Goal: Navigation & Orientation: Find specific page/section

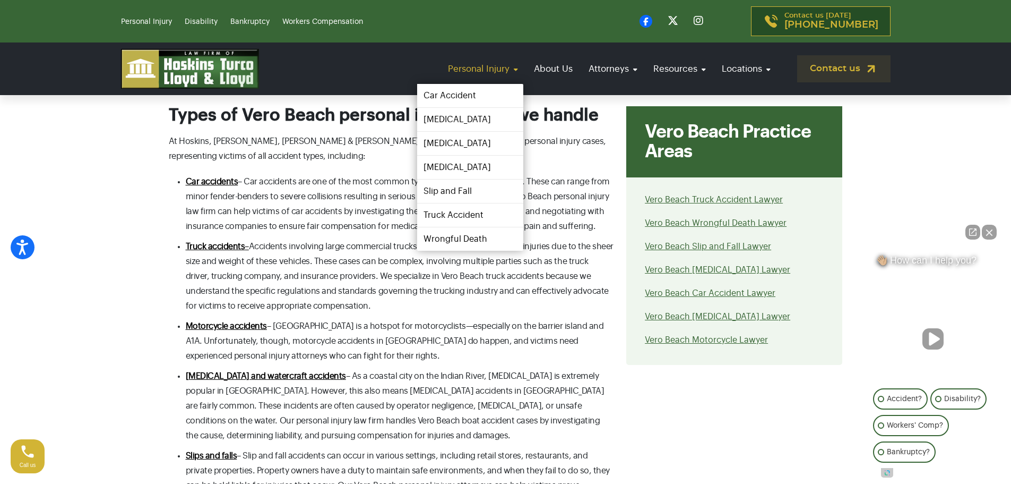
scroll to position [1965, 0]
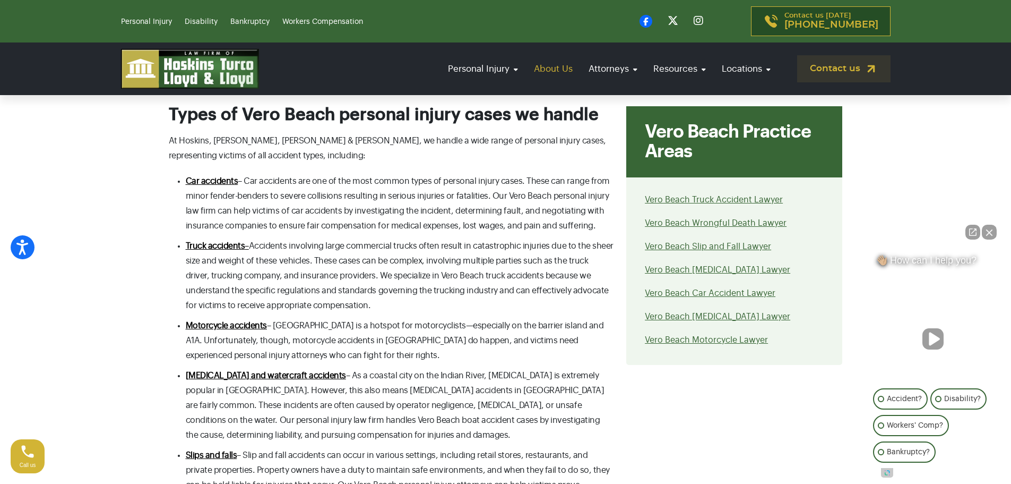
click at [541, 69] on link "About Us" at bounding box center [553, 69] width 49 height 30
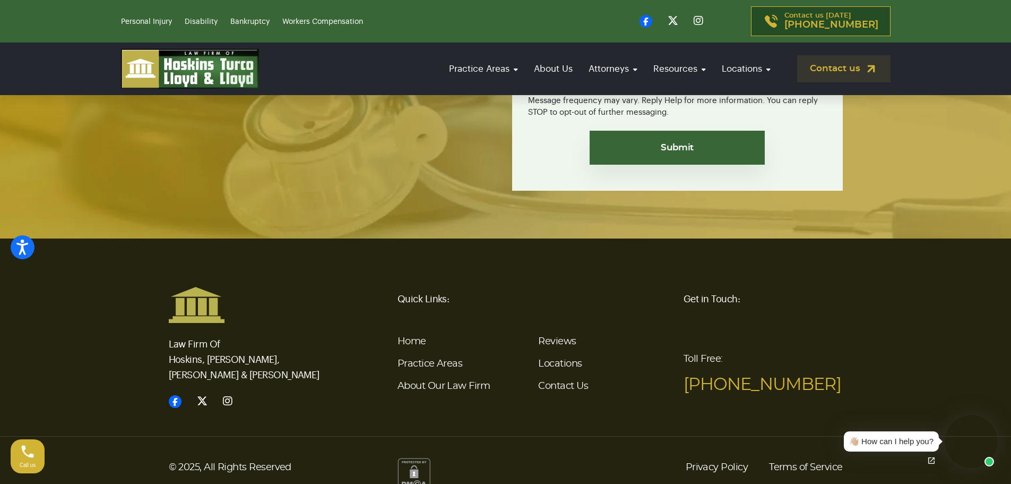
scroll to position [2968, 0]
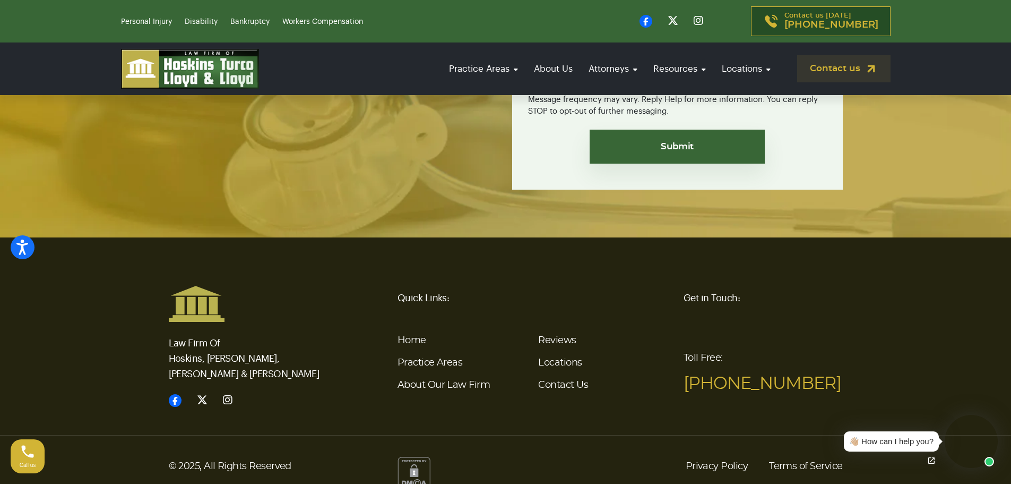
click at [456, 374] on li "About Our Law Firm" at bounding box center [464, 385] width 133 height 22
click at [458, 380] on link "About Our Law Firm" at bounding box center [444, 385] width 92 height 10
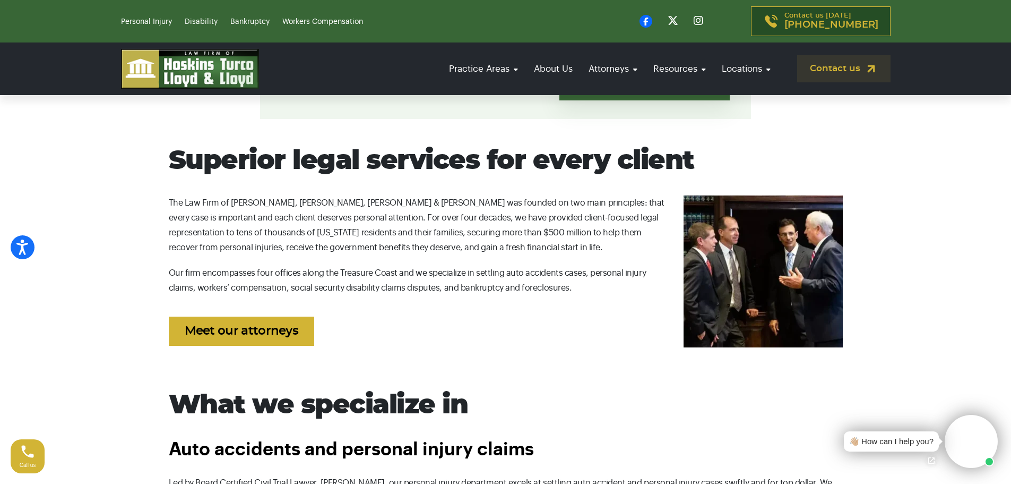
scroll to position [372, 0]
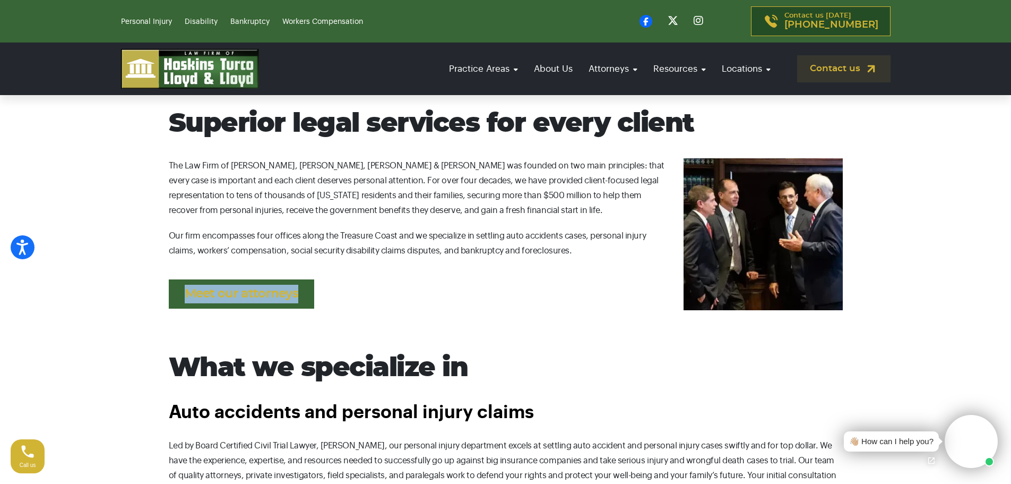
click at [313, 279] on p "Meet our attorneys" at bounding box center [506, 291] width 674 height 45
click at [289, 288] on link "Meet our attorneys" at bounding box center [242, 293] width 146 height 29
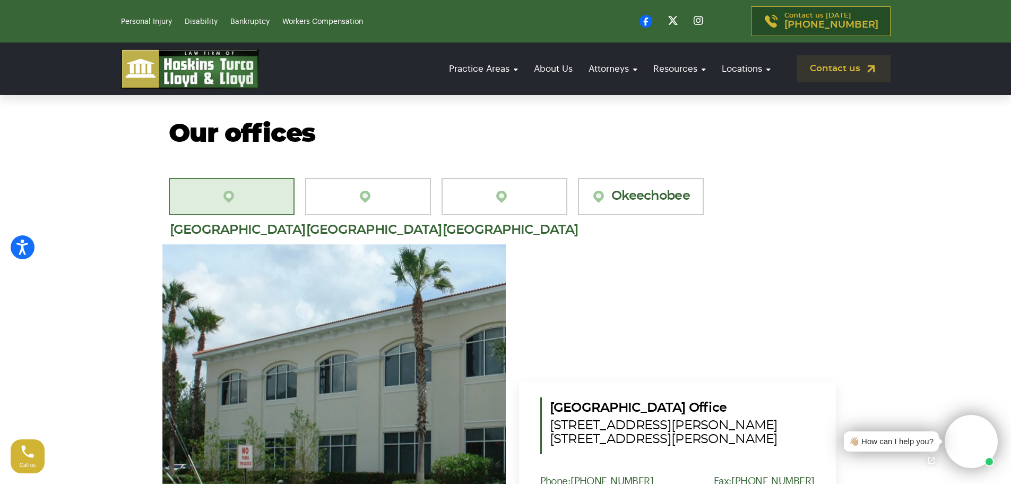
scroll to position [1805, 0]
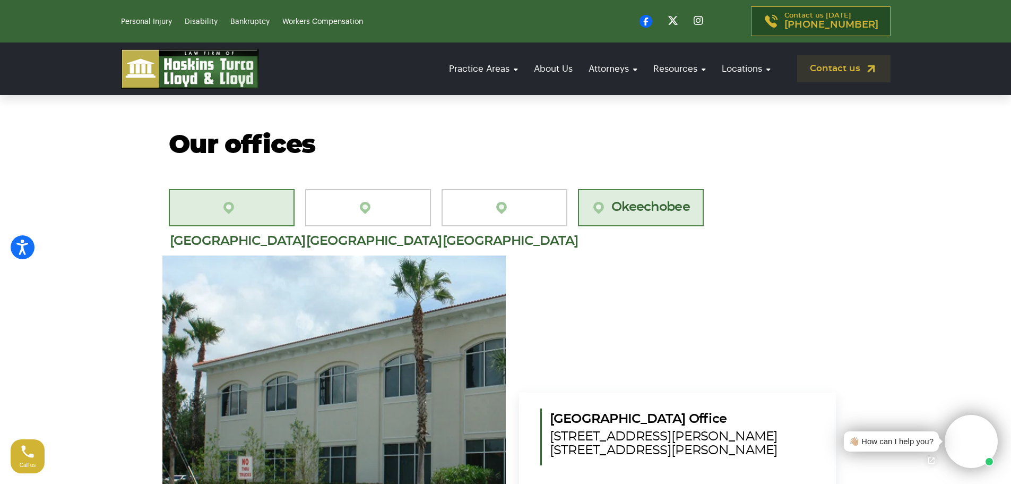
click at [632, 189] on link "Okeechobee" at bounding box center [641, 207] width 126 height 37
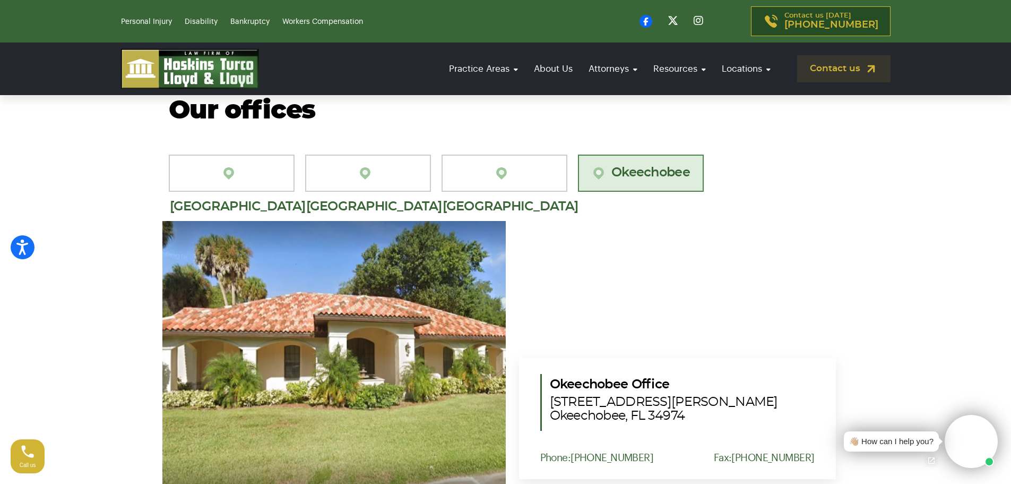
scroll to position [1858, 0]
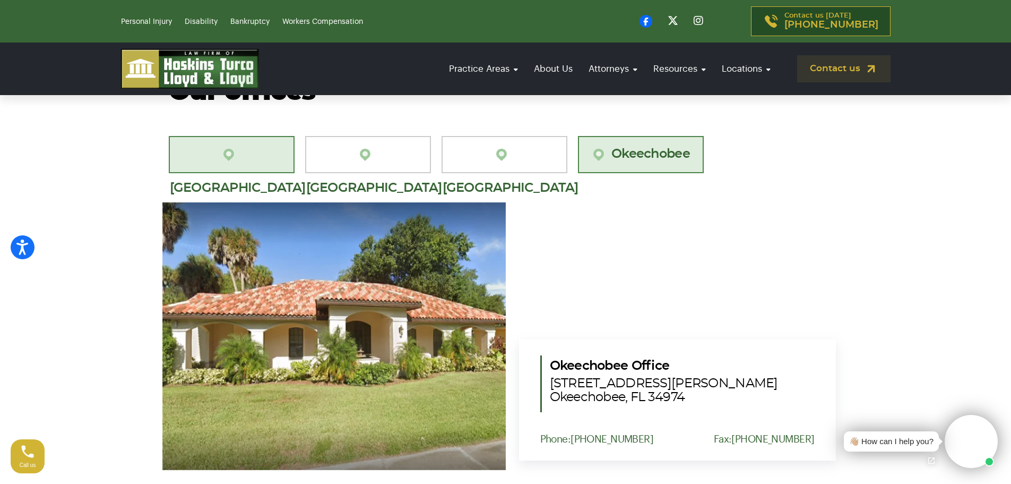
click at [276, 136] on link "Port St. Lucie" at bounding box center [232, 154] width 126 height 37
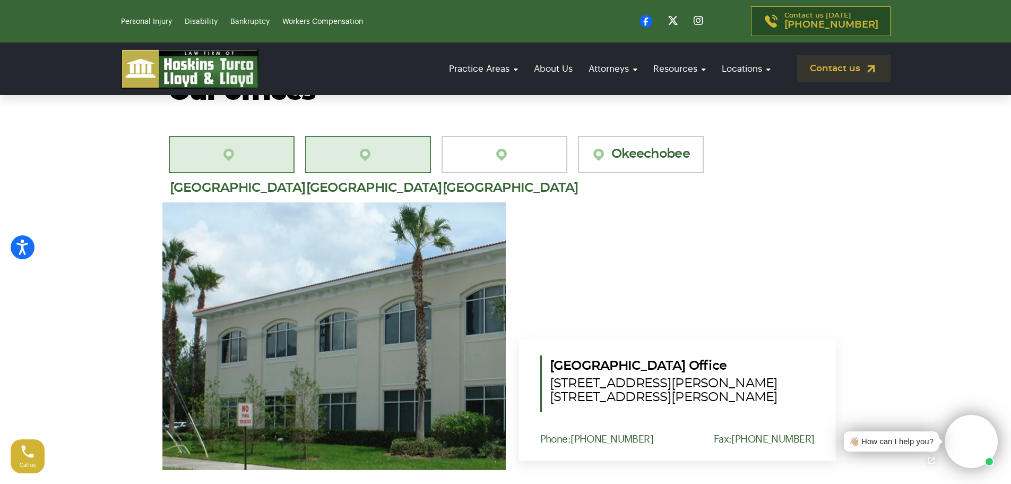
click at [385, 136] on link "[GEOGRAPHIC_DATA][PERSON_NAME]" at bounding box center [368, 154] width 126 height 37
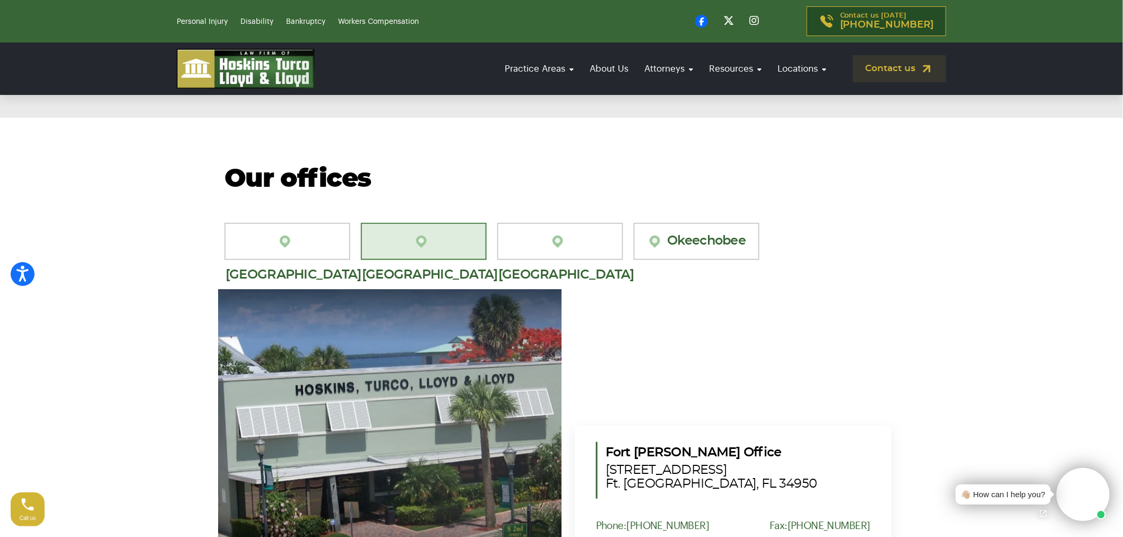
scroll to position [1766, 0]
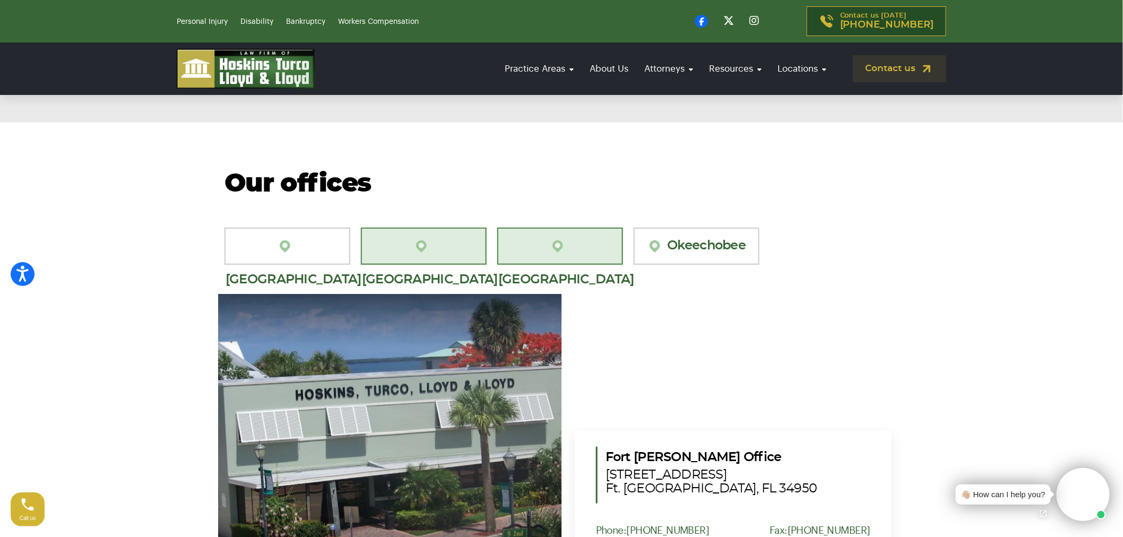
click at [553, 228] on link "[GEOGRAPHIC_DATA]" at bounding box center [561, 246] width 126 height 37
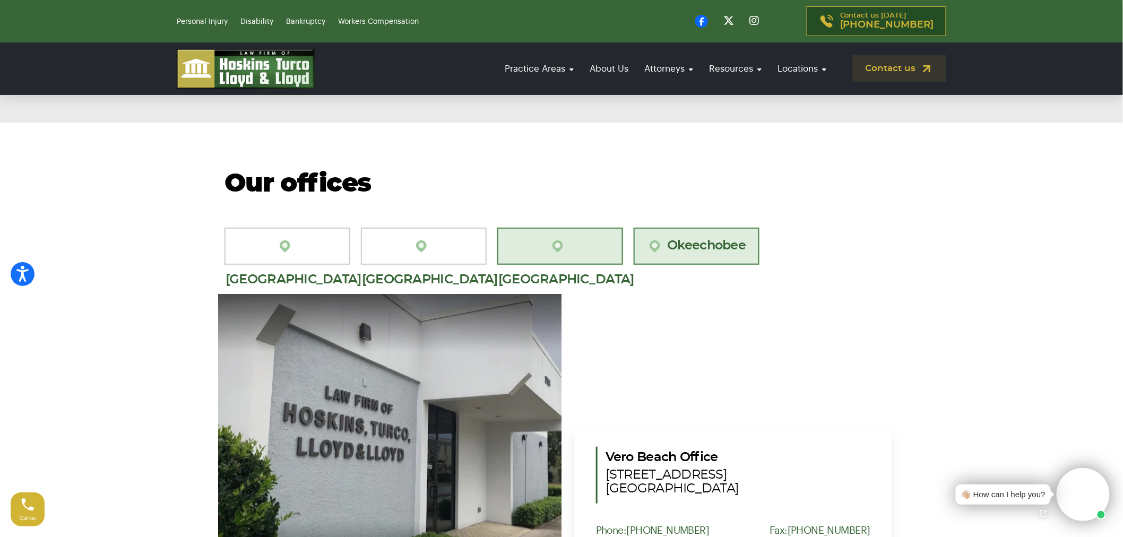
click at [694, 228] on link "Okeechobee" at bounding box center [697, 246] width 126 height 37
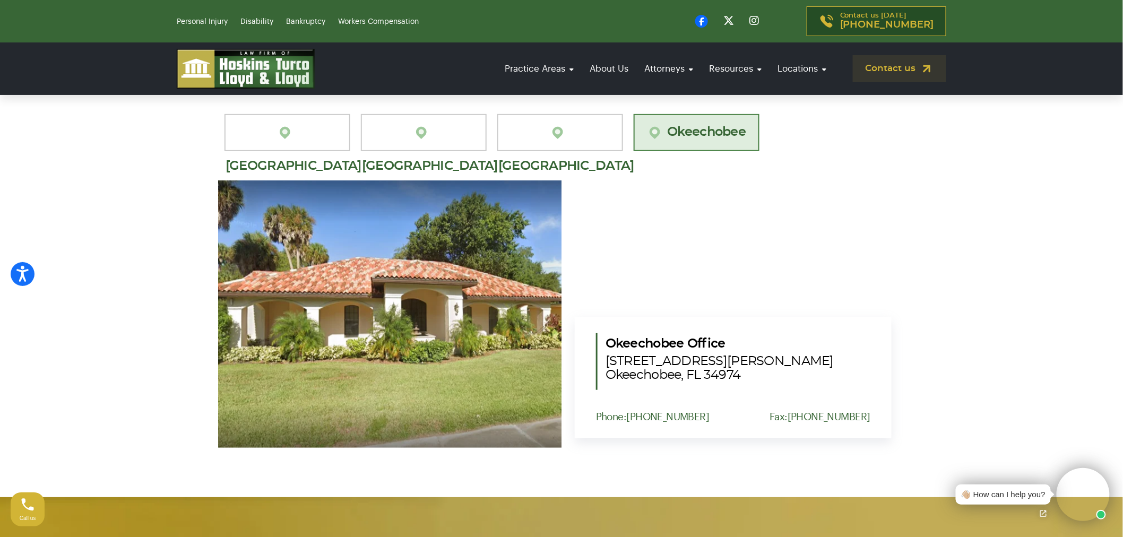
scroll to position [1885, 0]
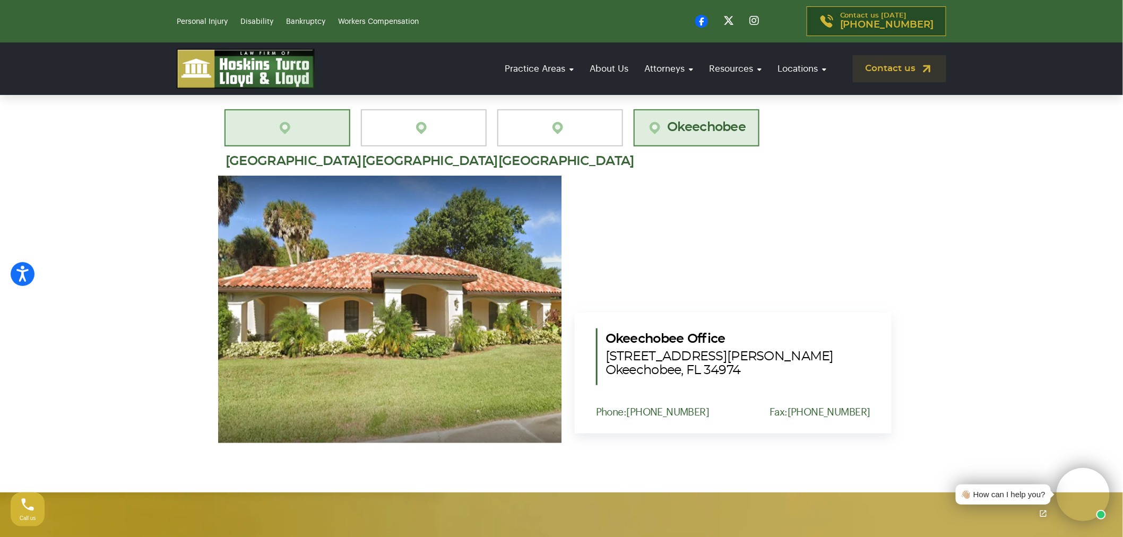
click at [305, 110] on link "Port St. Lucie" at bounding box center [288, 127] width 126 height 37
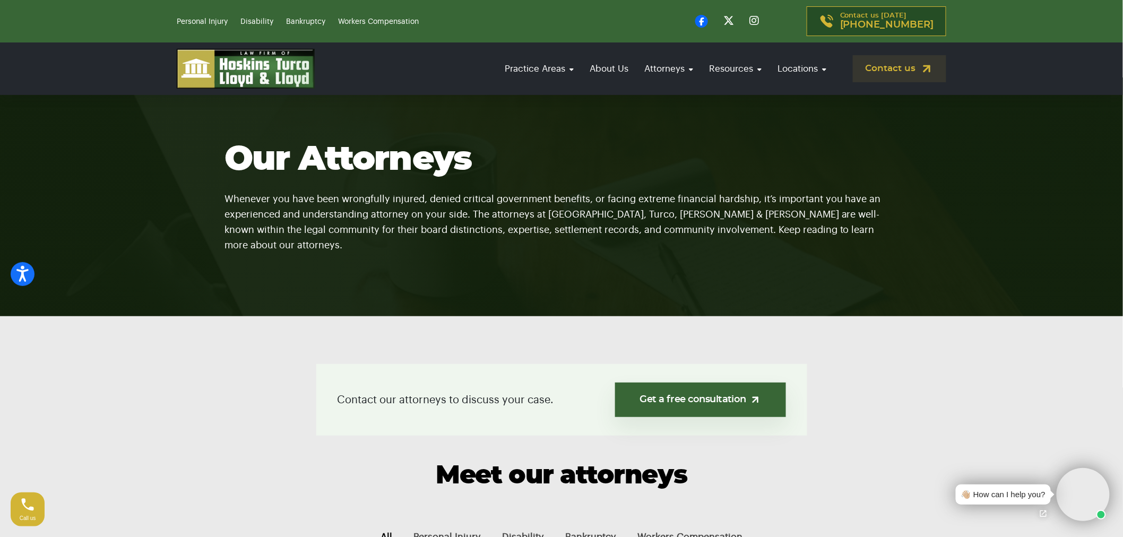
scroll to position [0, 0]
